Goal: Information Seeking & Learning: Learn about a topic

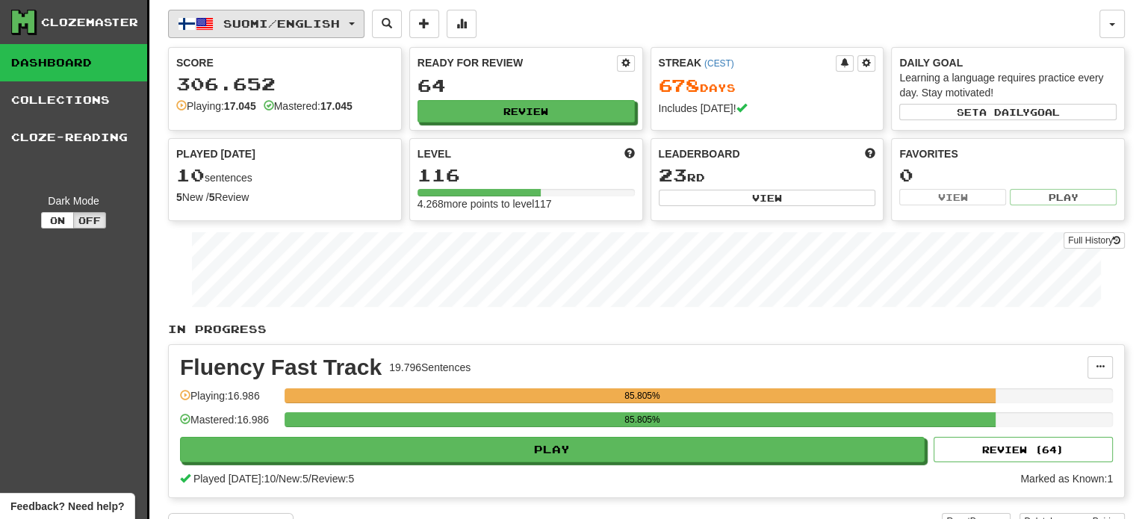
click at [323, 17] on span "Suomi / English" at bounding box center [281, 23] width 117 height 13
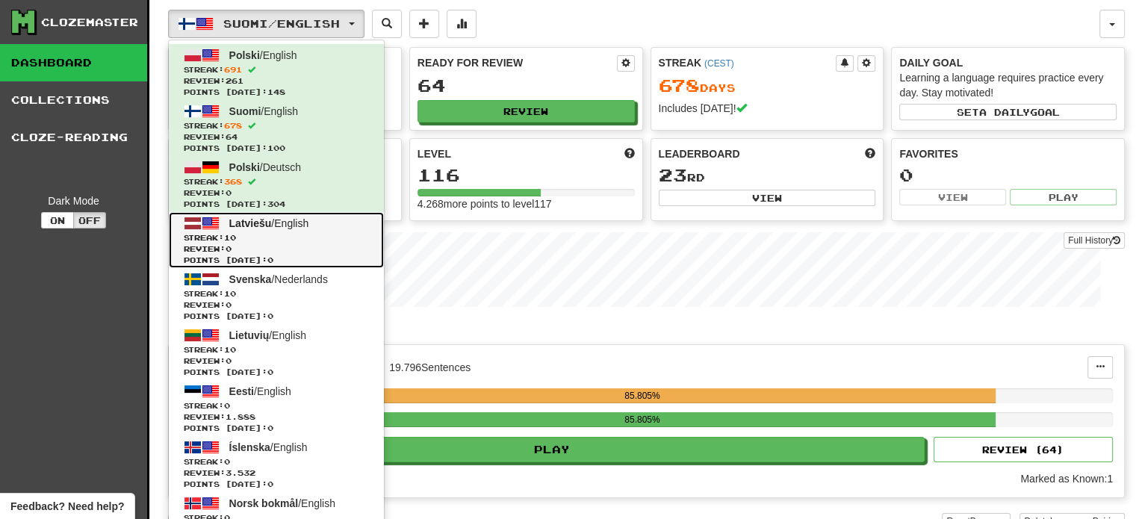
click at [291, 234] on span "Streak: 10" at bounding box center [276, 237] width 185 height 11
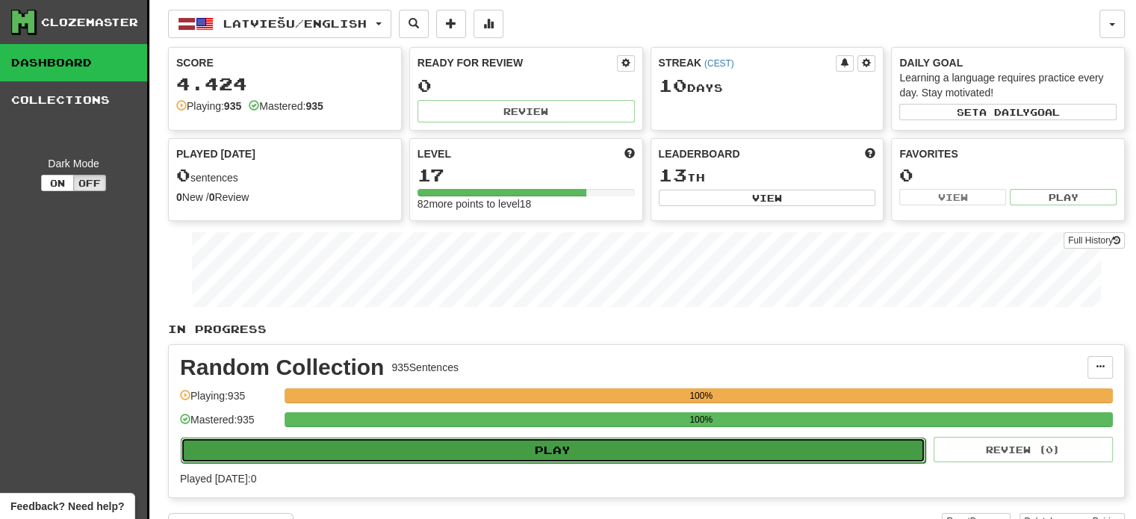
click at [613, 456] on button "Play" at bounding box center [553, 450] width 745 height 25
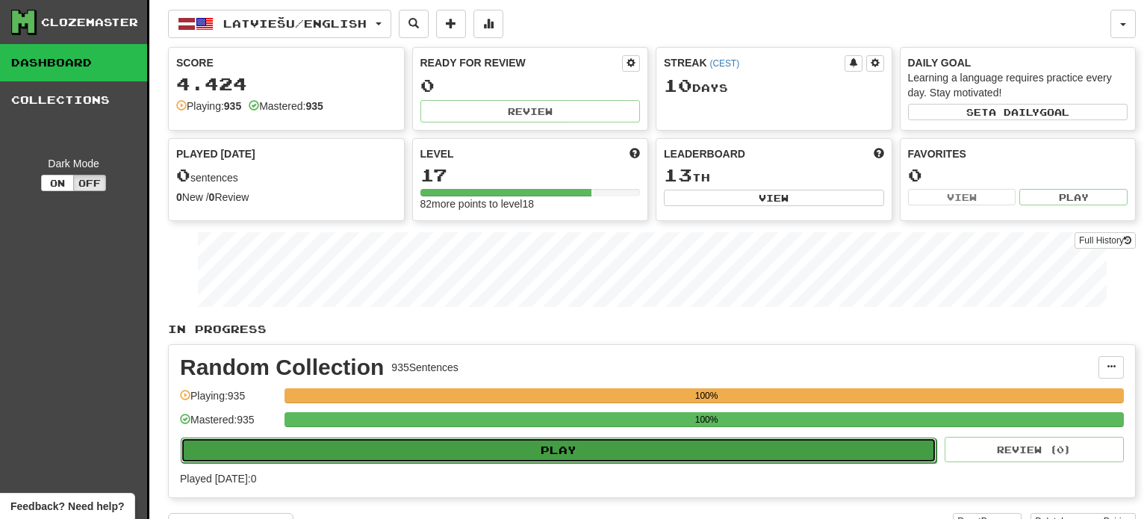
select select "**"
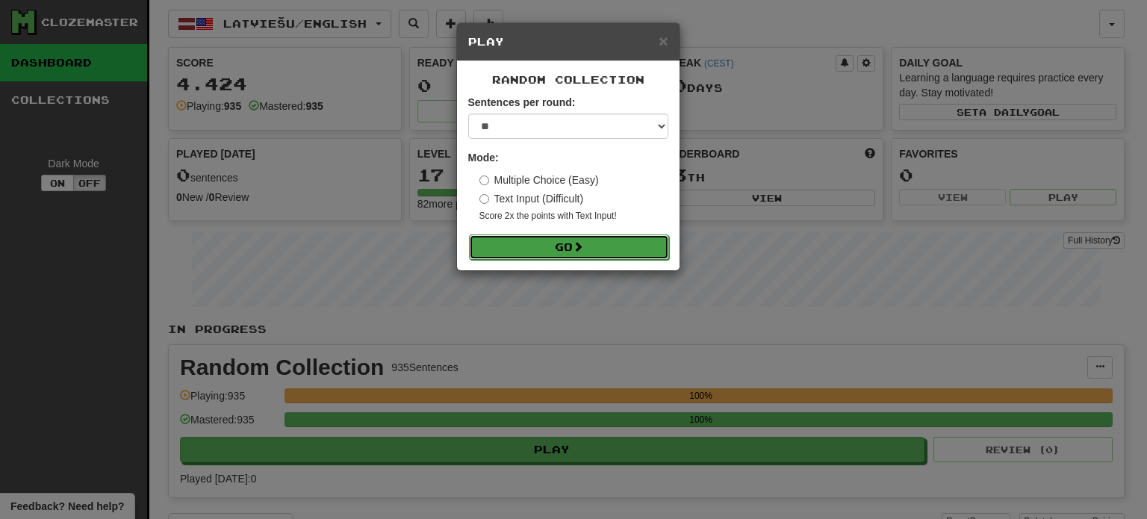
click at [587, 250] on button "Go" at bounding box center [569, 247] width 200 height 25
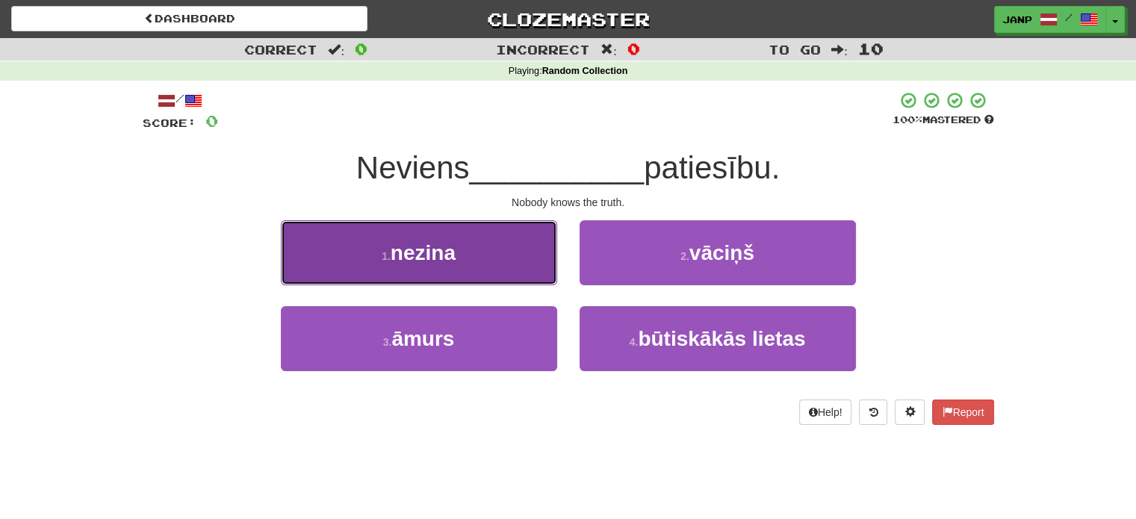
click at [498, 261] on button "1 . nezina" at bounding box center [419, 252] width 276 height 65
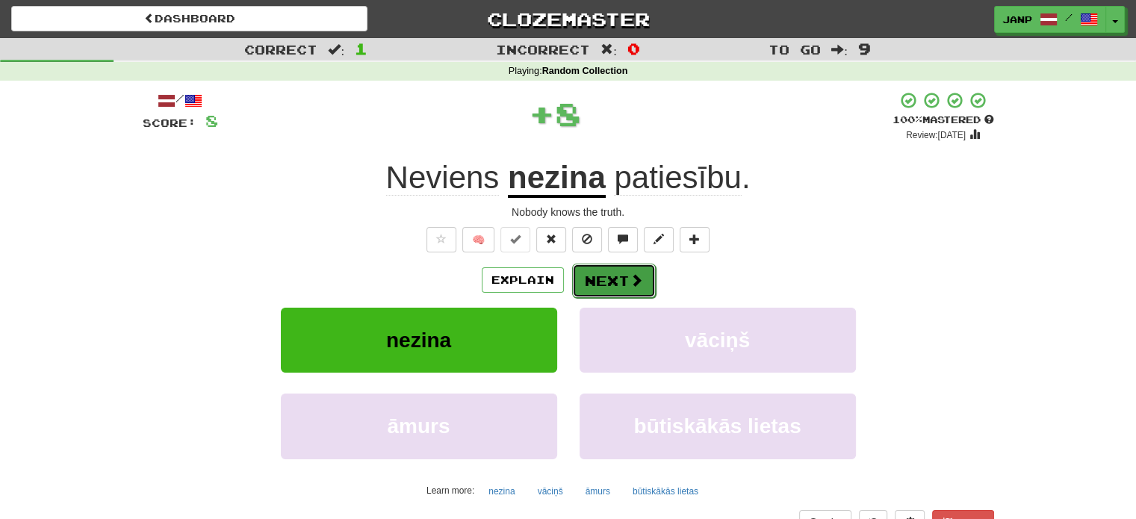
click at [610, 288] on button "Next" at bounding box center [614, 281] width 84 height 34
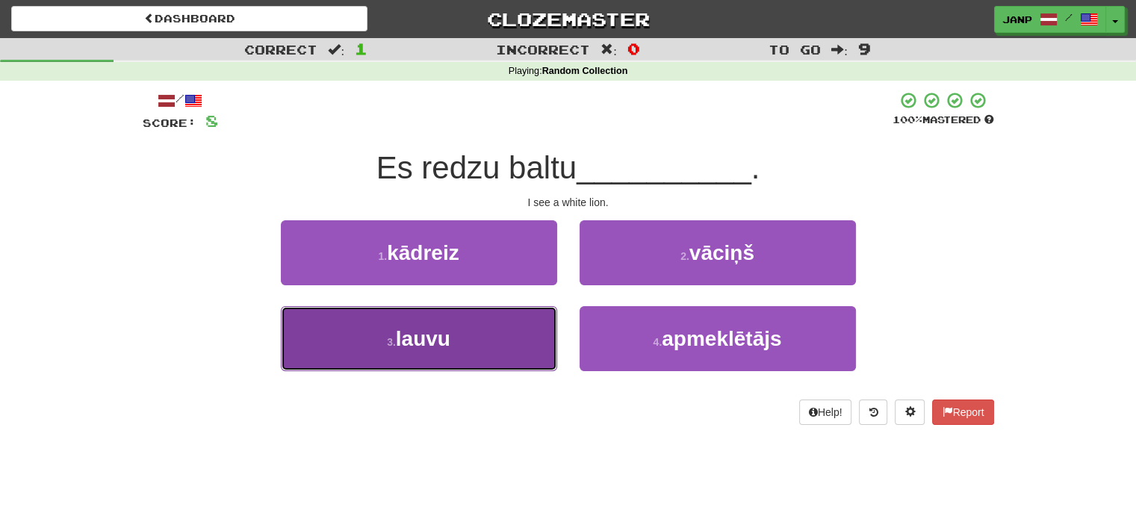
click at [500, 306] on button "3 . lauvu" at bounding box center [419, 338] width 276 height 65
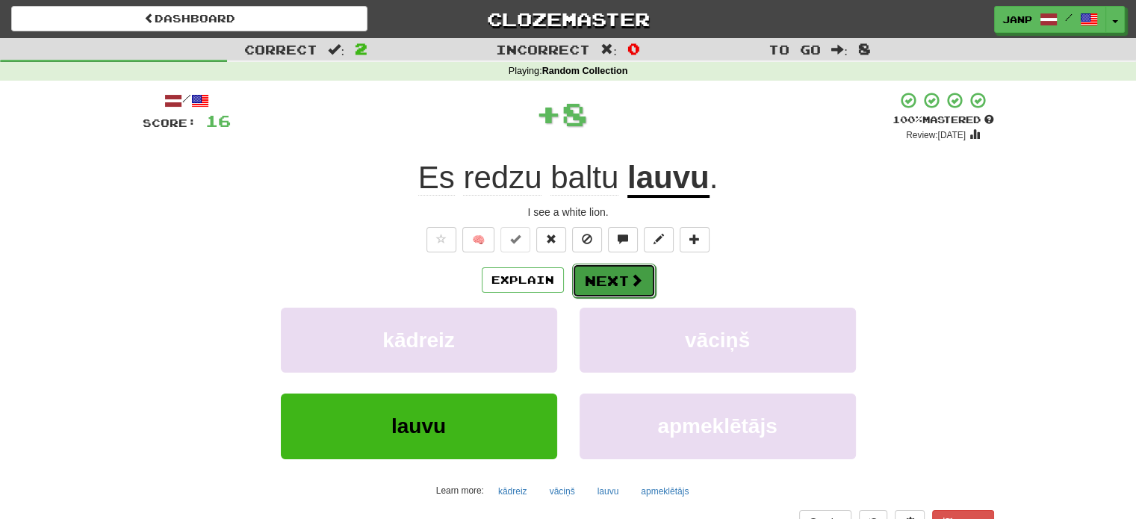
click at [614, 281] on button "Next" at bounding box center [614, 281] width 84 height 34
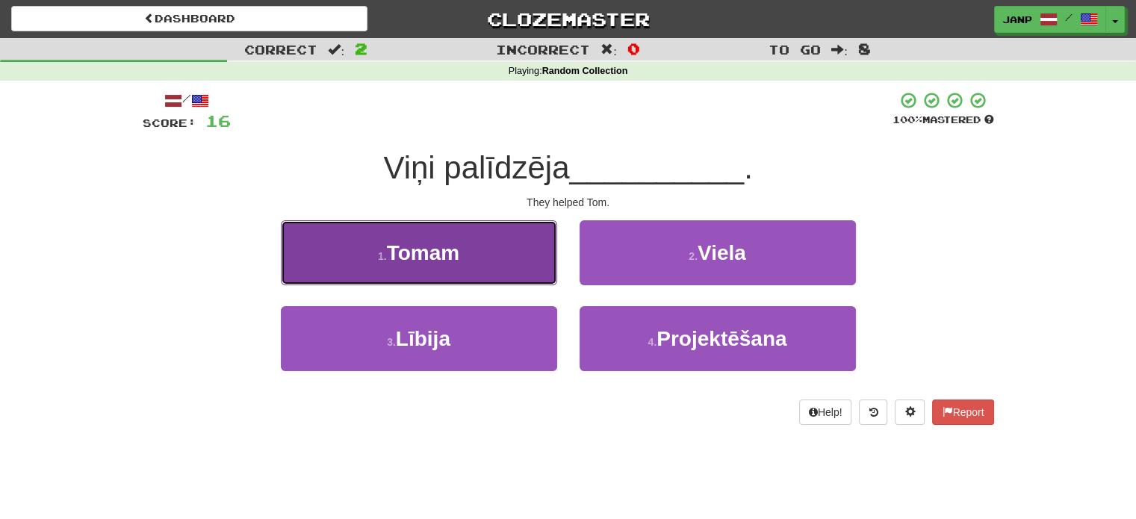
click at [500, 263] on button "1 . Tomam" at bounding box center [419, 252] width 276 height 65
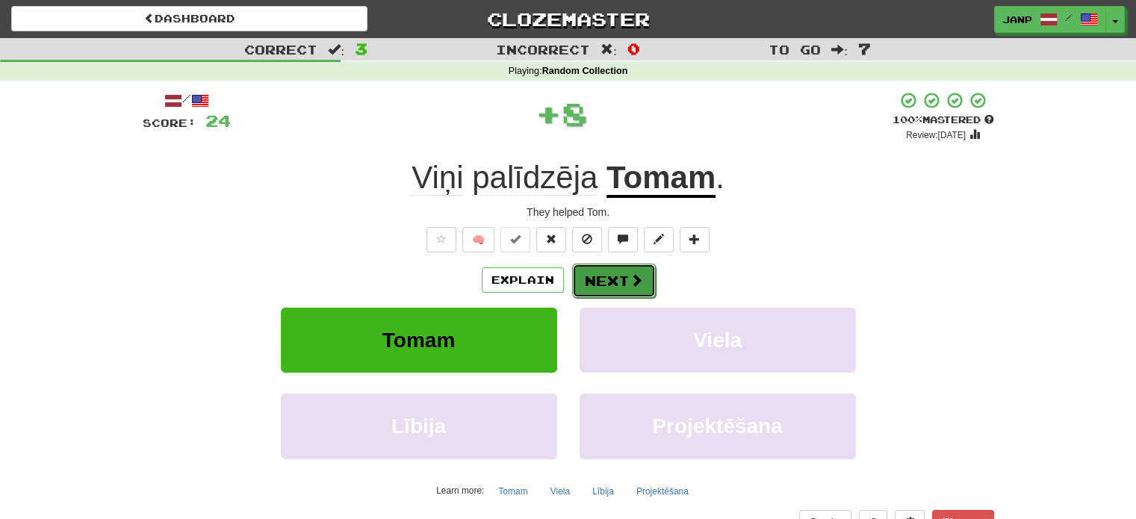
click at [605, 279] on button "Next" at bounding box center [614, 281] width 84 height 34
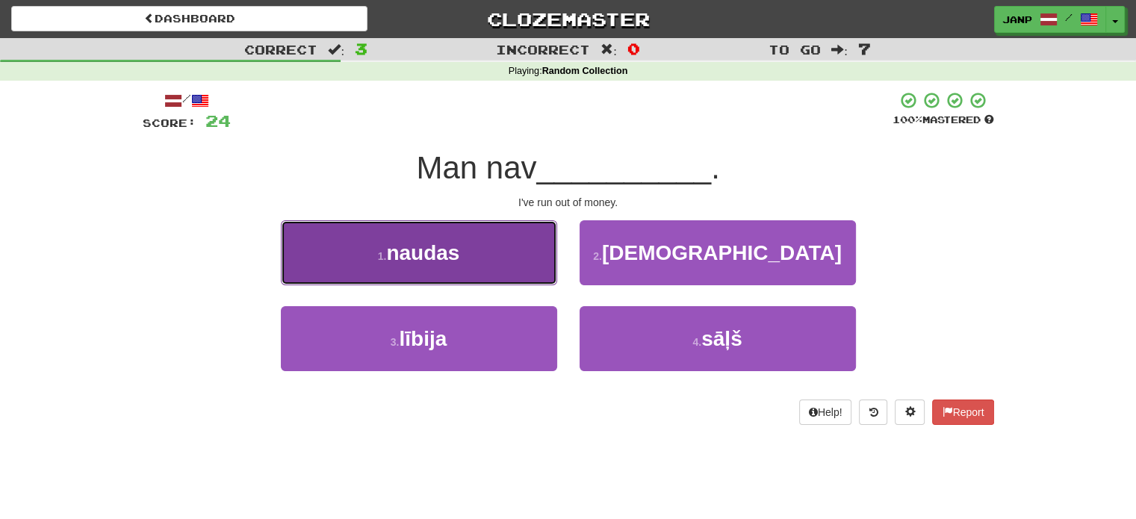
click at [522, 280] on button "1 . naudas" at bounding box center [419, 252] width 276 height 65
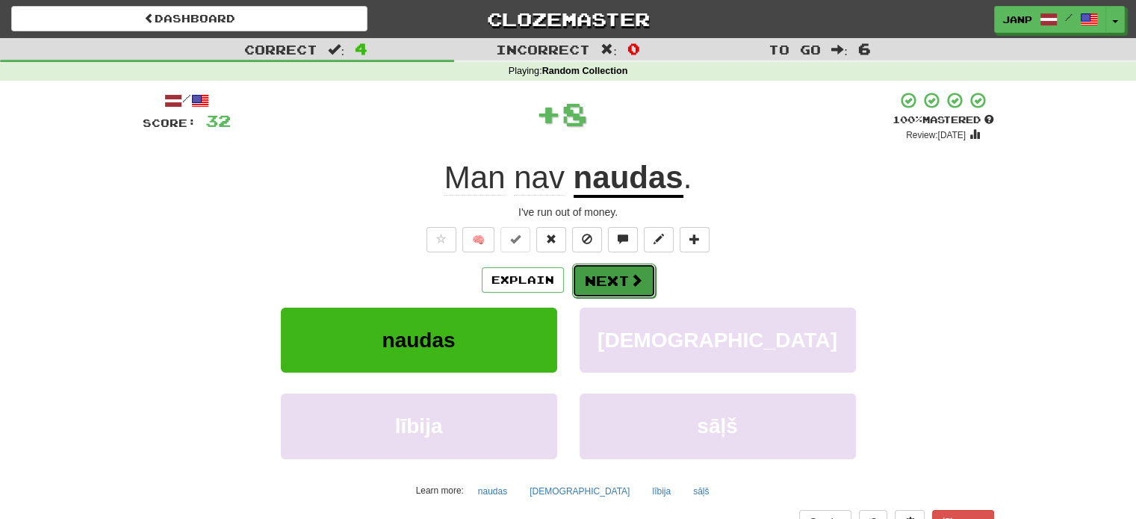
click at [599, 271] on button "Next" at bounding box center [614, 281] width 84 height 34
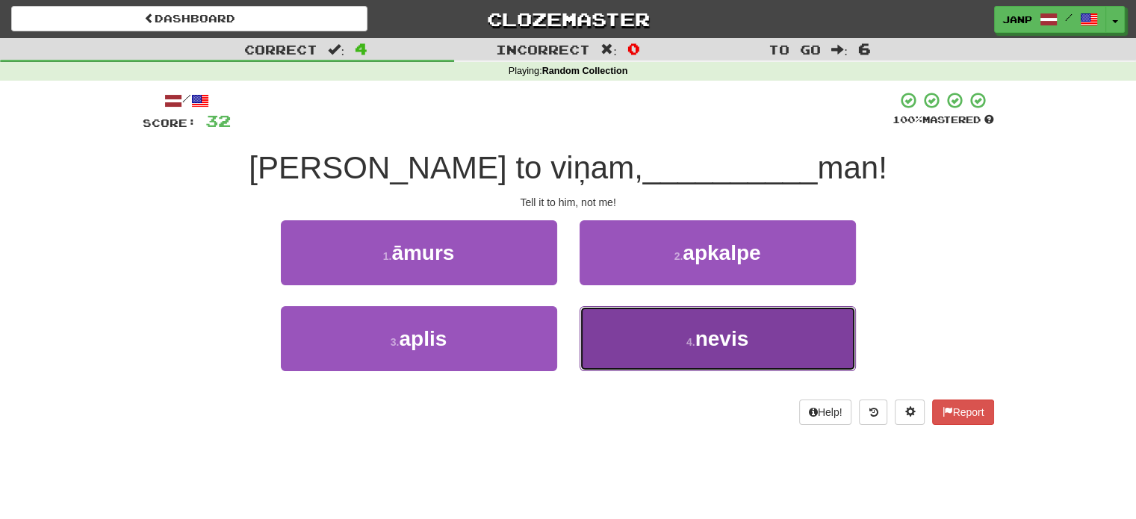
click at [639, 338] on button "4 . nevis" at bounding box center [718, 338] width 276 height 65
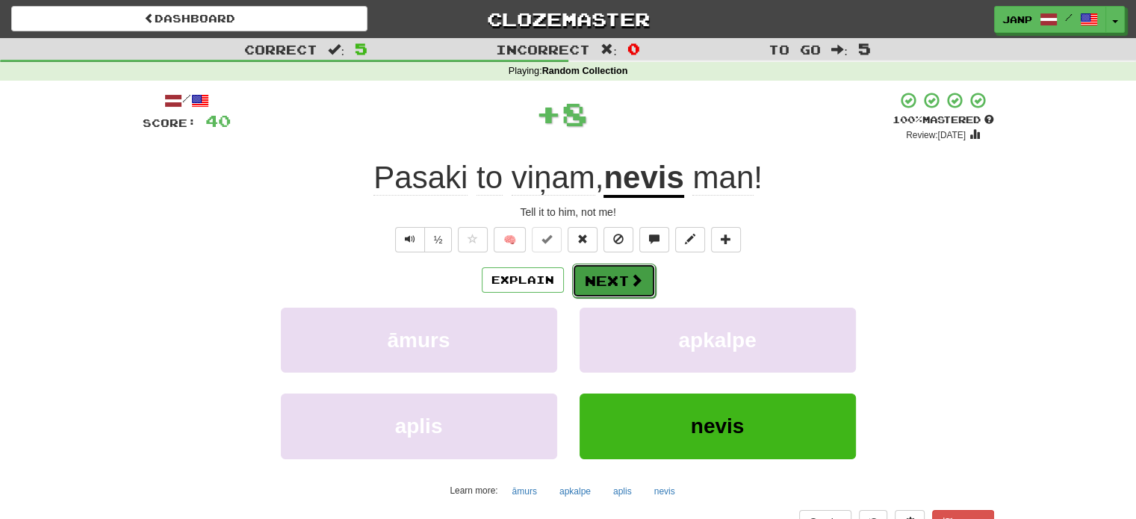
click at [618, 283] on button "Next" at bounding box center [614, 281] width 84 height 34
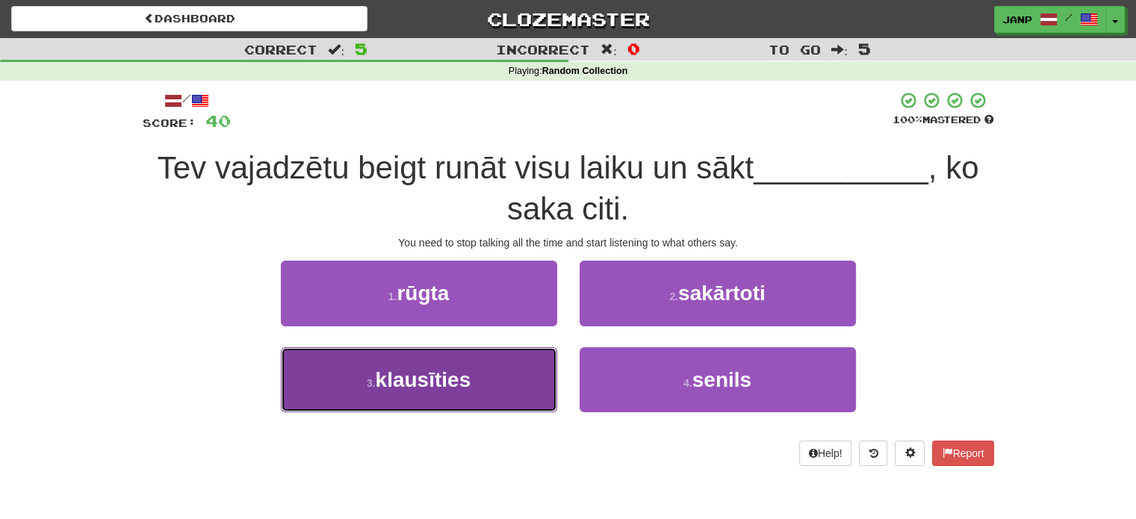
click at [495, 376] on button "3 . klausīties" at bounding box center [419, 379] width 276 height 65
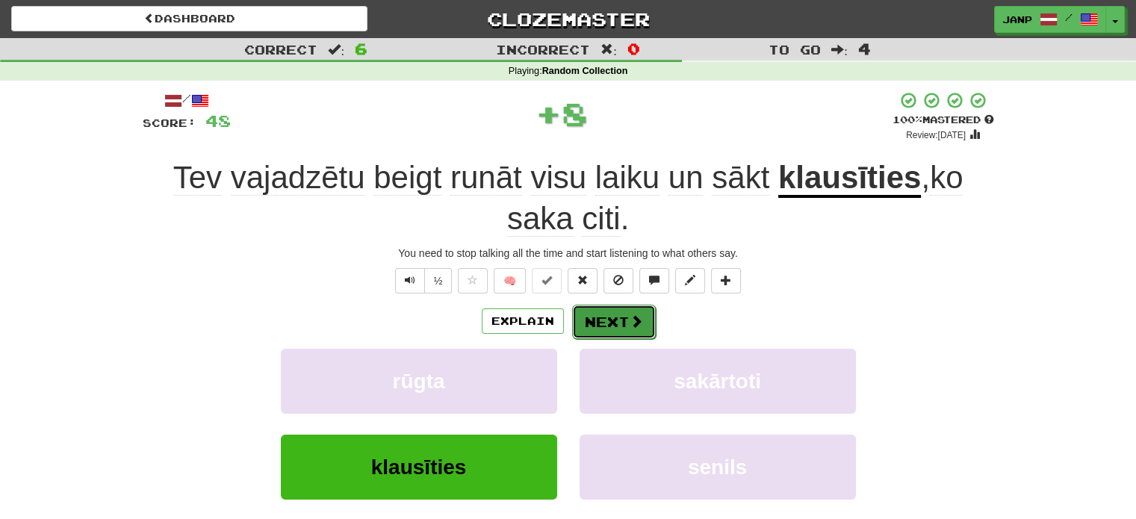
click at [600, 314] on button "Next" at bounding box center [614, 322] width 84 height 34
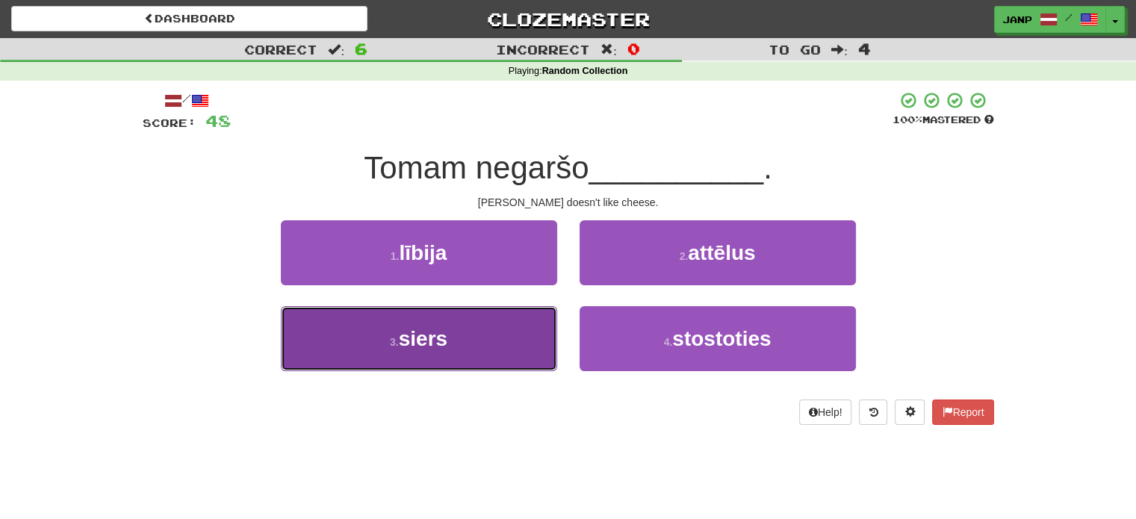
click at [529, 351] on button "3 . siers" at bounding box center [419, 338] width 276 height 65
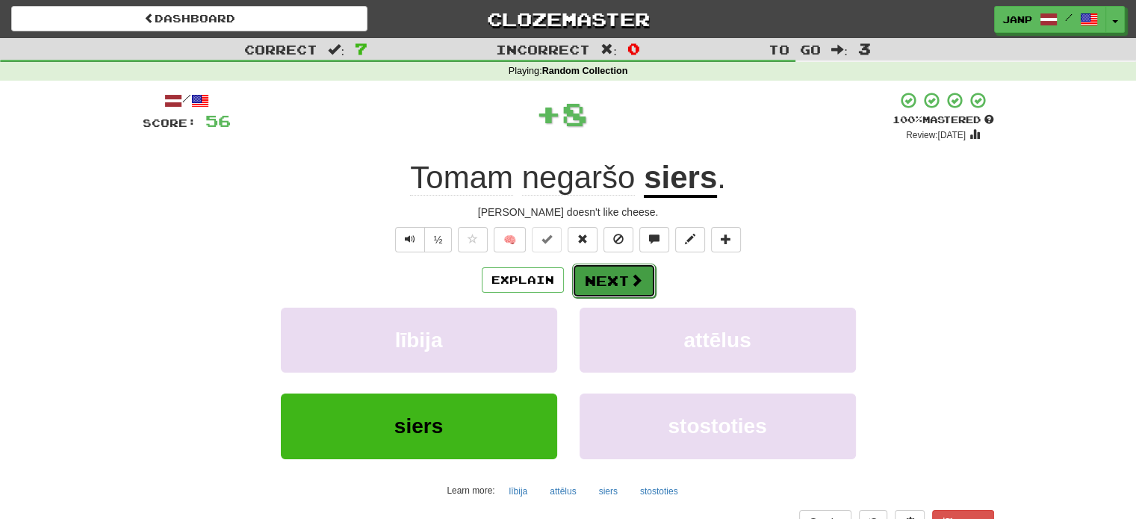
click at [603, 278] on button "Next" at bounding box center [614, 281] width 84 height 34
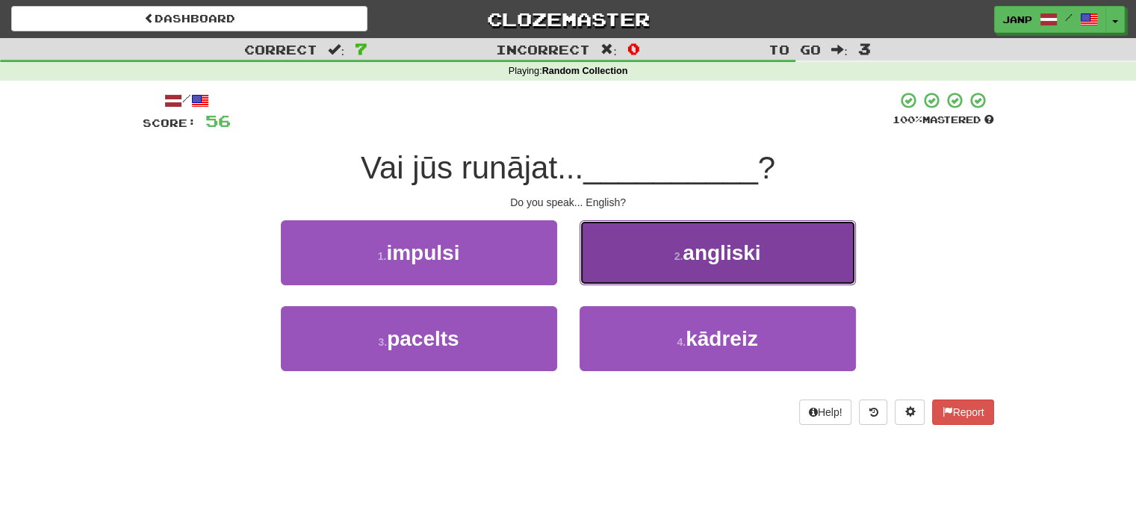
click at [623, 274] on button "2 . angliski" at bounding box center [718, 252] width 276 height 65
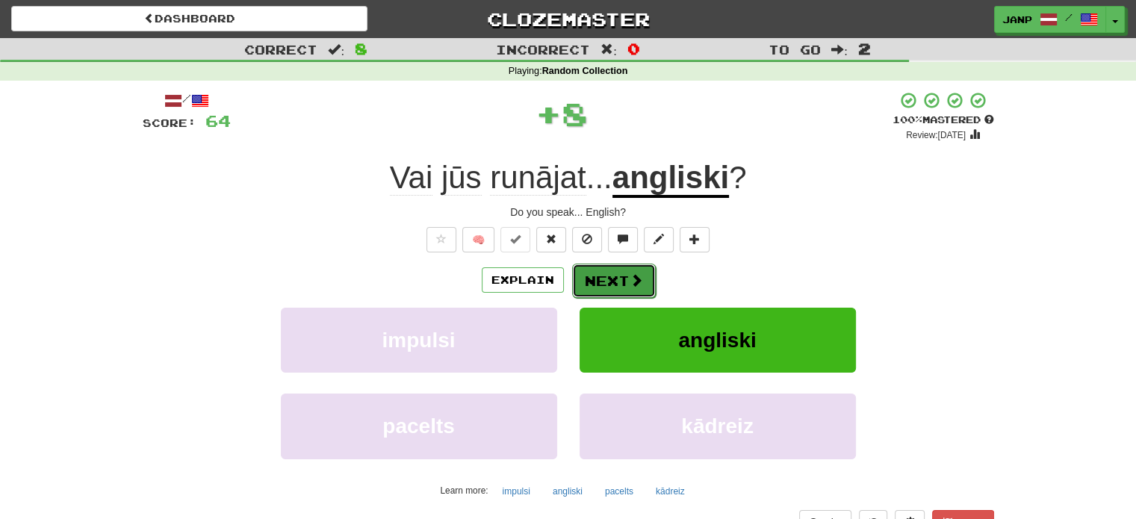
click at [603, 274] on button "Next" at bounding box center [614, 281] width 84 height 34
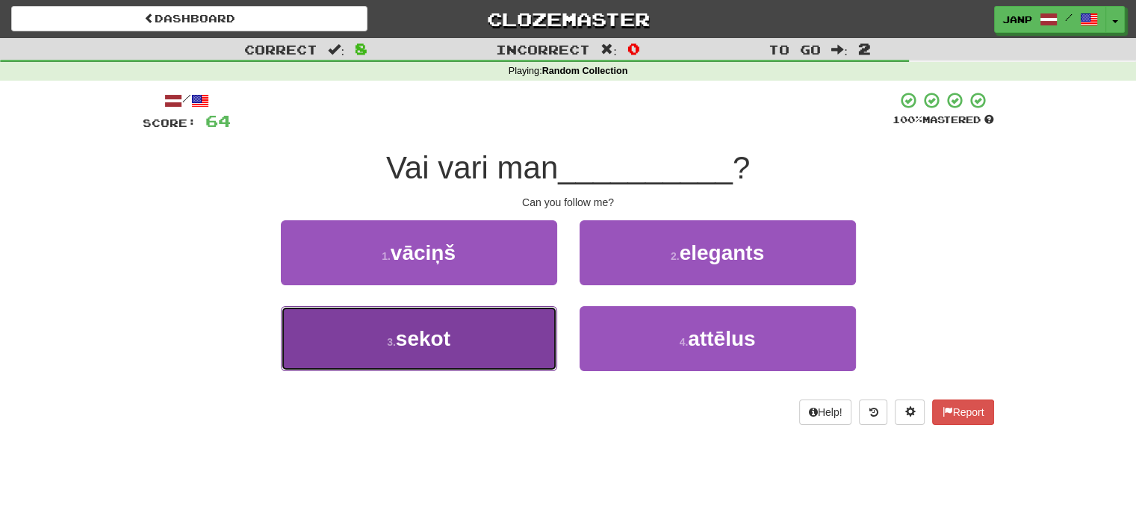
click at [547, 328] on button "3 . sekot" at bounding box center [419, 338] width 276 height 65
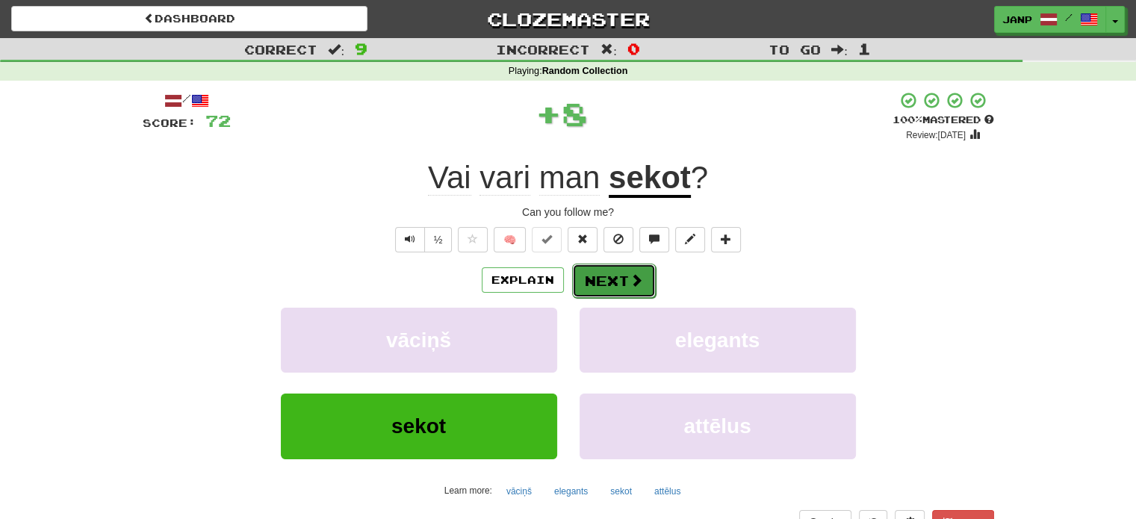
click at [603, 282] on button "Next" at bounding box center [614, 281] width 84 height 34
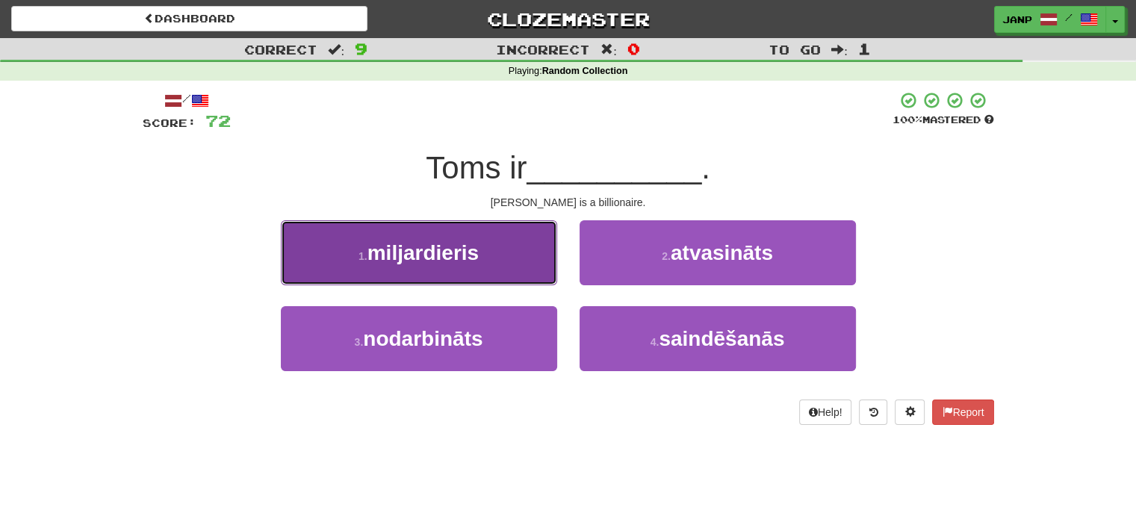
click at [516, 268] on button "1 . miljardieris" at bounding box center [419, 252] width 276 height 65
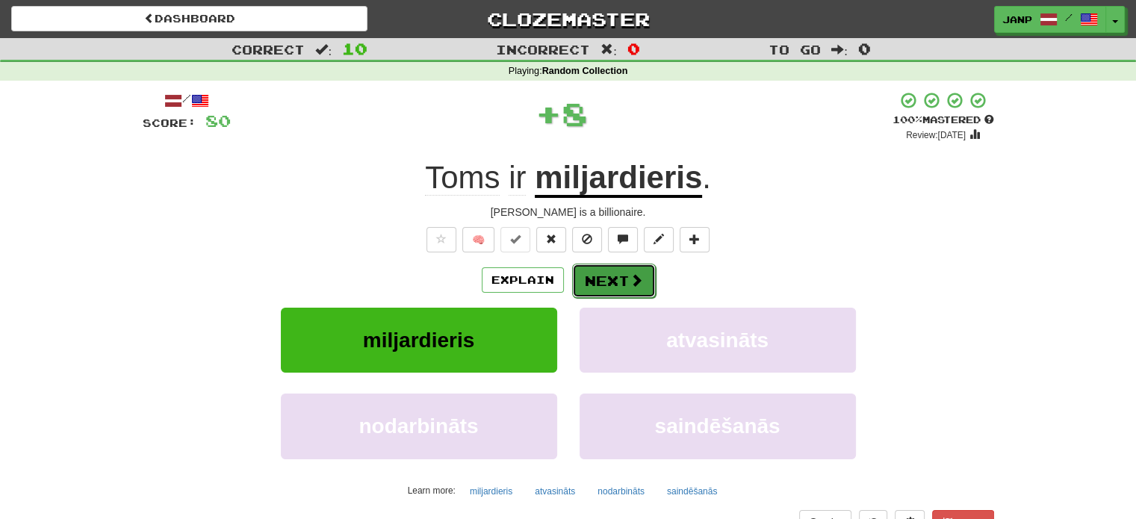
click at [621, 276] on button "Next" at bounding box center [614, 281] width 84 height 34
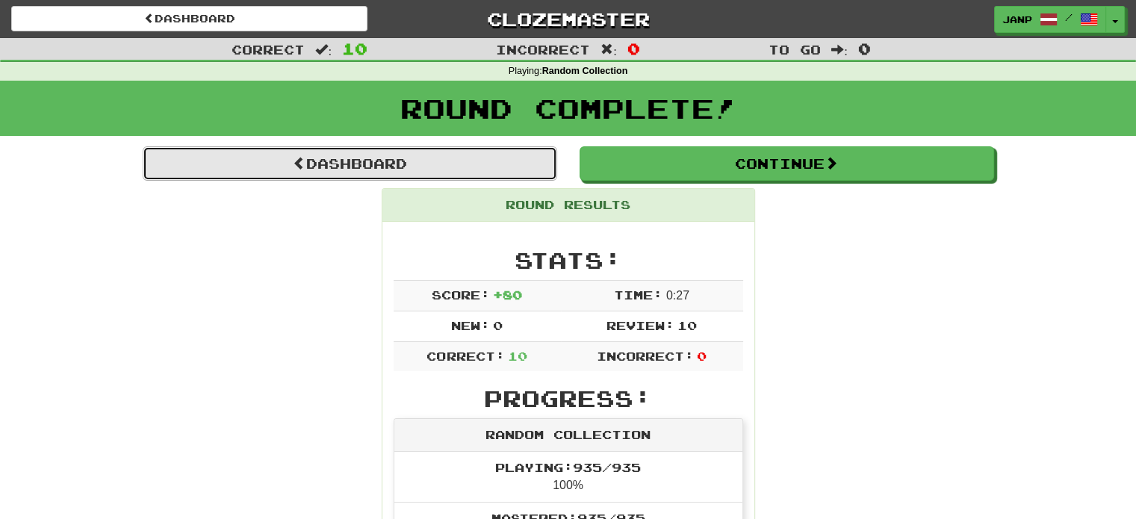
click at [395, 160] on link "Dashboard" at bounding box center [350, 163] width 415 height 34
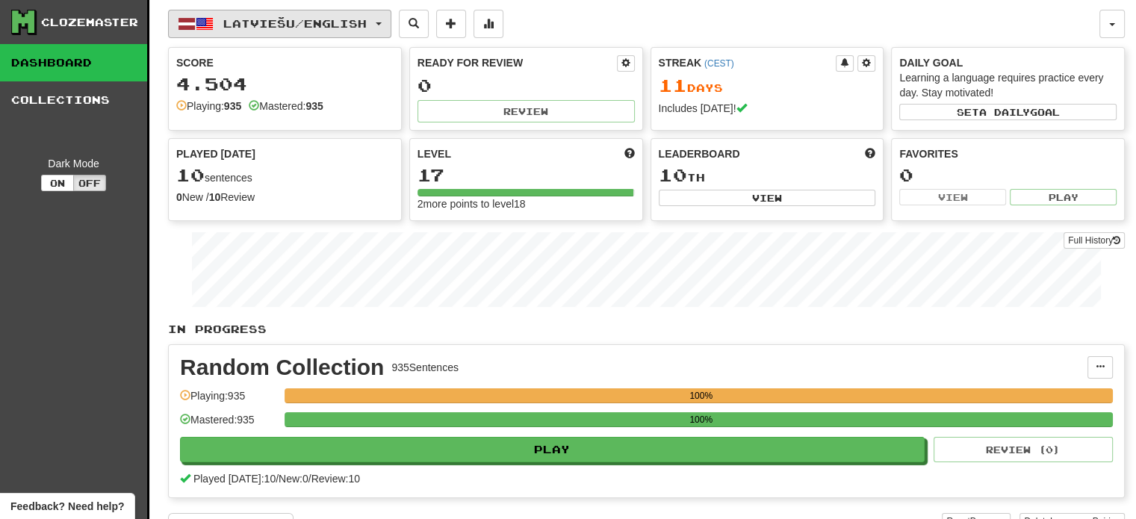
click at [297, 25] on span "Latviešu / English" at bounding box center [294, 23] width 143 height 13
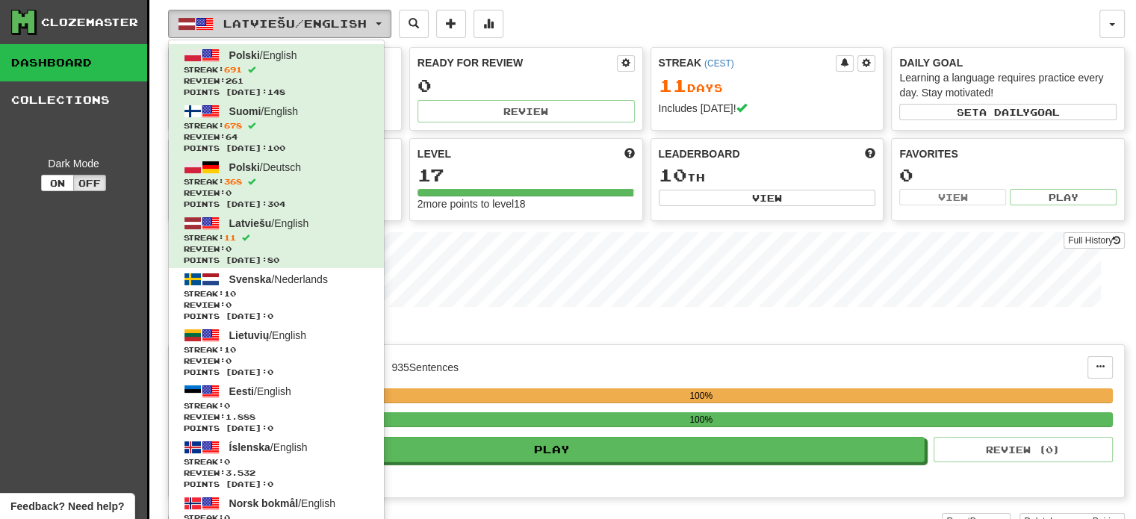
click at [302, 37] on button "Latviešu / English" at bounding box center [279, 24] width 223 height 28
